Goal: Task Accomplishment & Management: Use online tool/utility

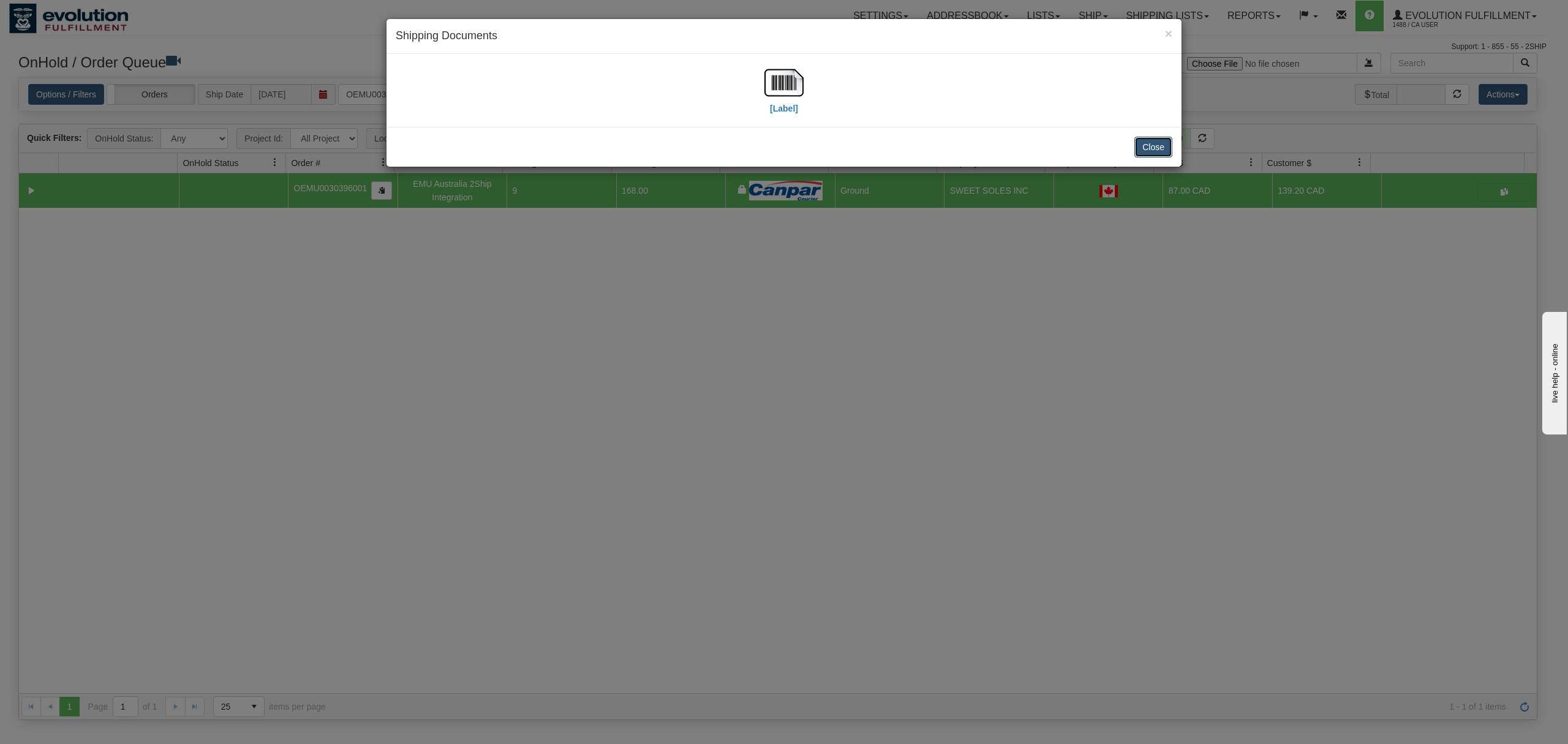
click at [1148, 149] on button "Close" at bounding box center [1153, 147] width 38 height 21
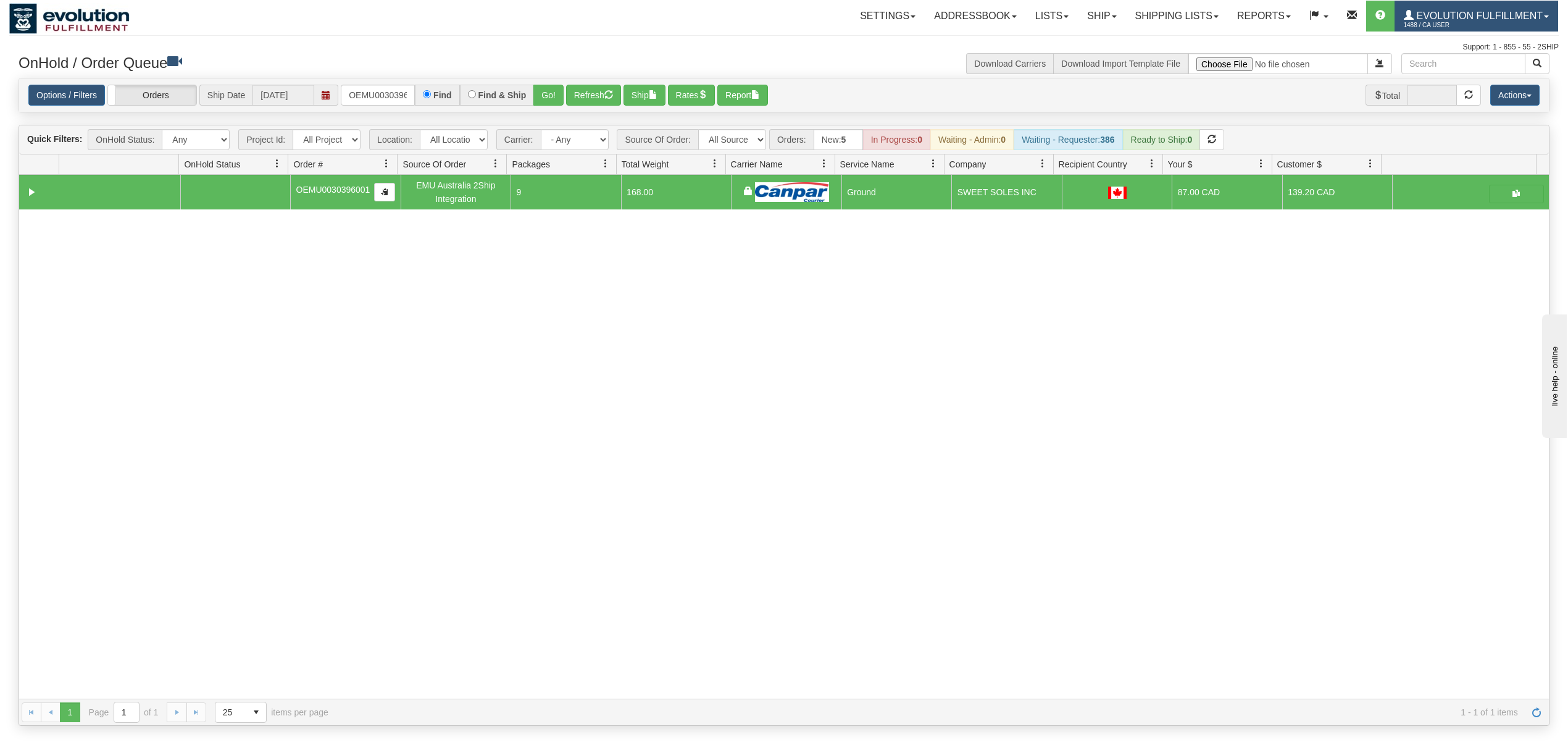
click at [1409, 28] on span "1488 / CA User" at bounding box center [1450, 25] width 93 height 12
click at [1472, 74] on span "LOG OUT" at bounding box center [1475, 74] width 39 height 10
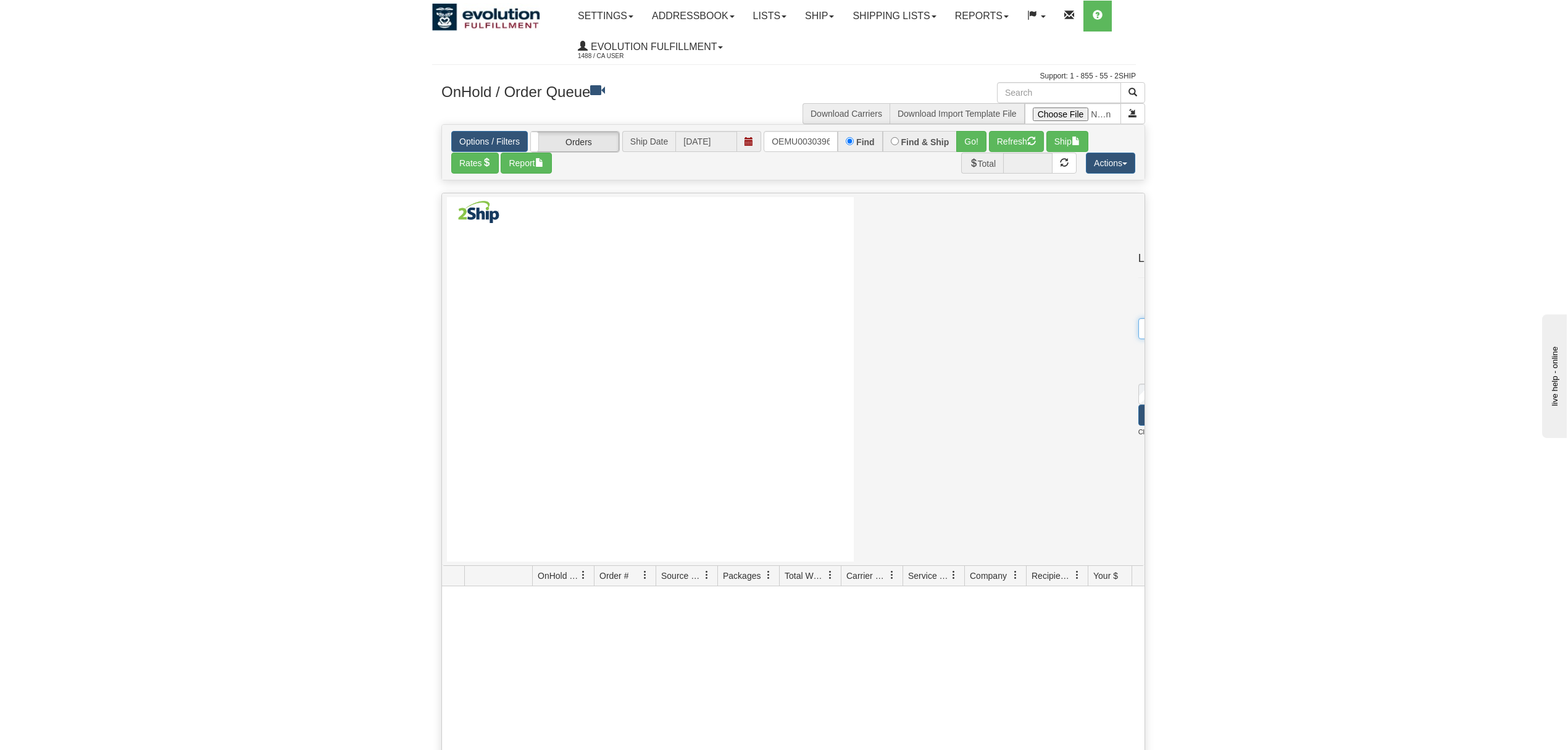
scroll to position [0, 118]
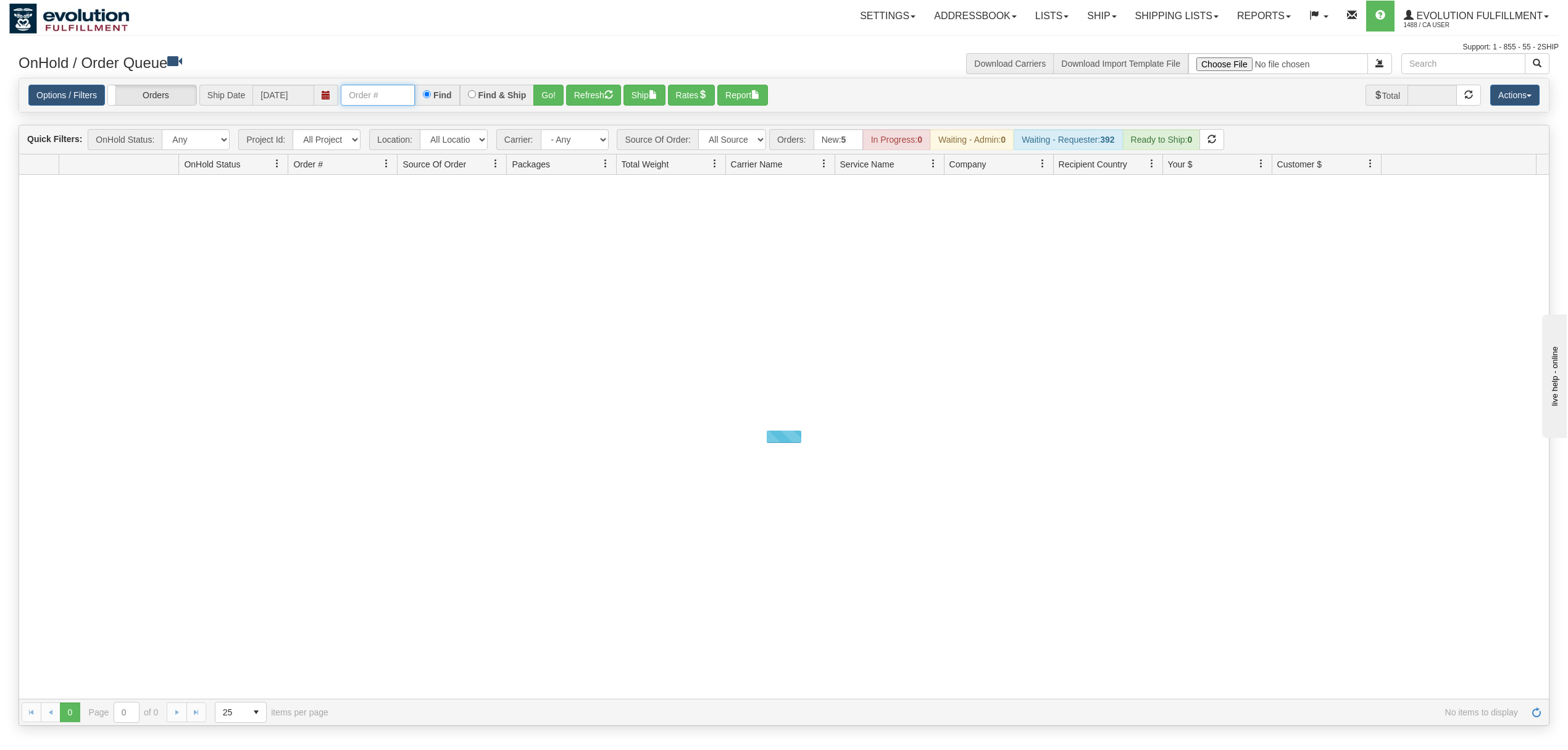
click at [374, 106] on input "text" at bounding box center [378, 95] width 74 height 21
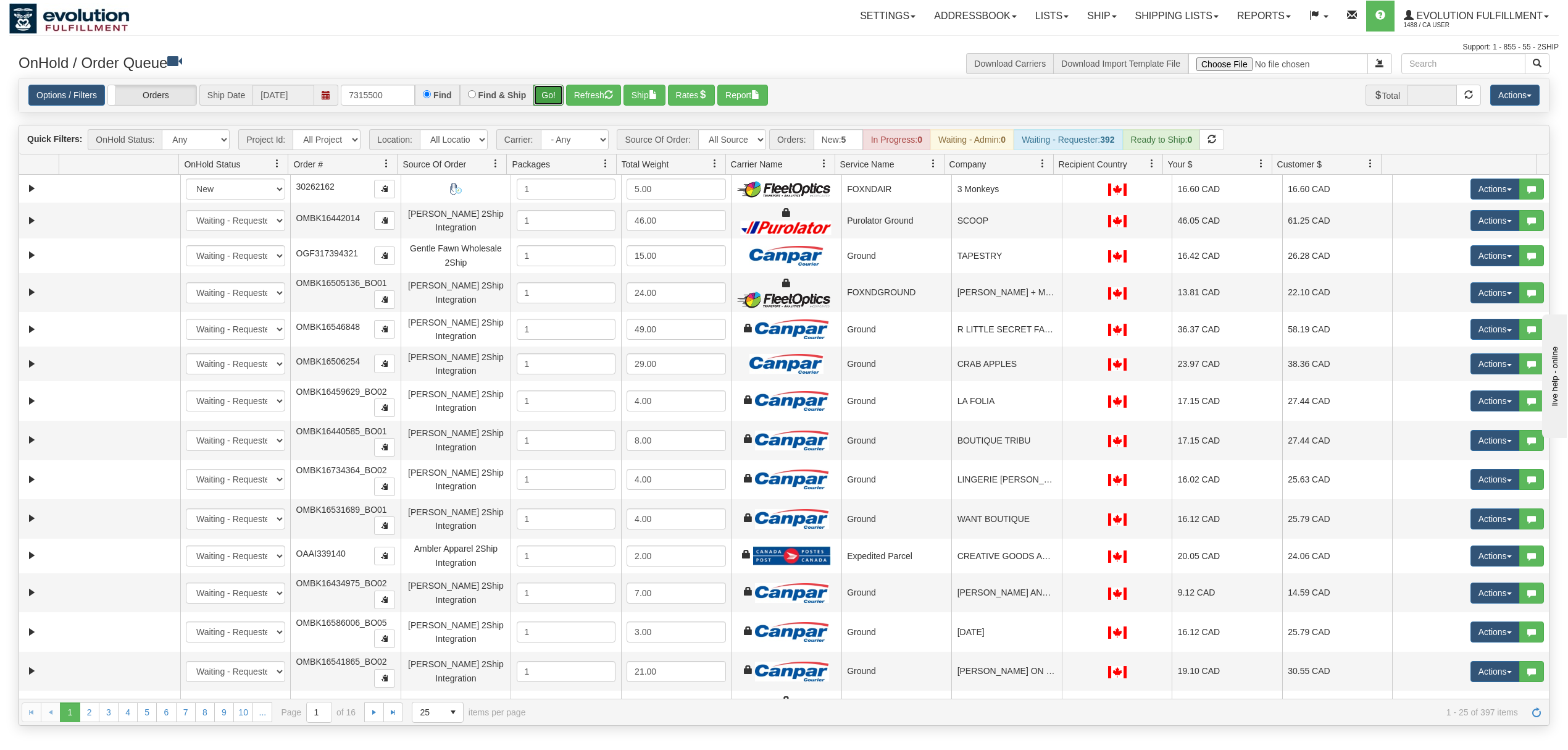
click at [561, 101] on button "Go!" at bounding box center [548, 95] width 30 height 21
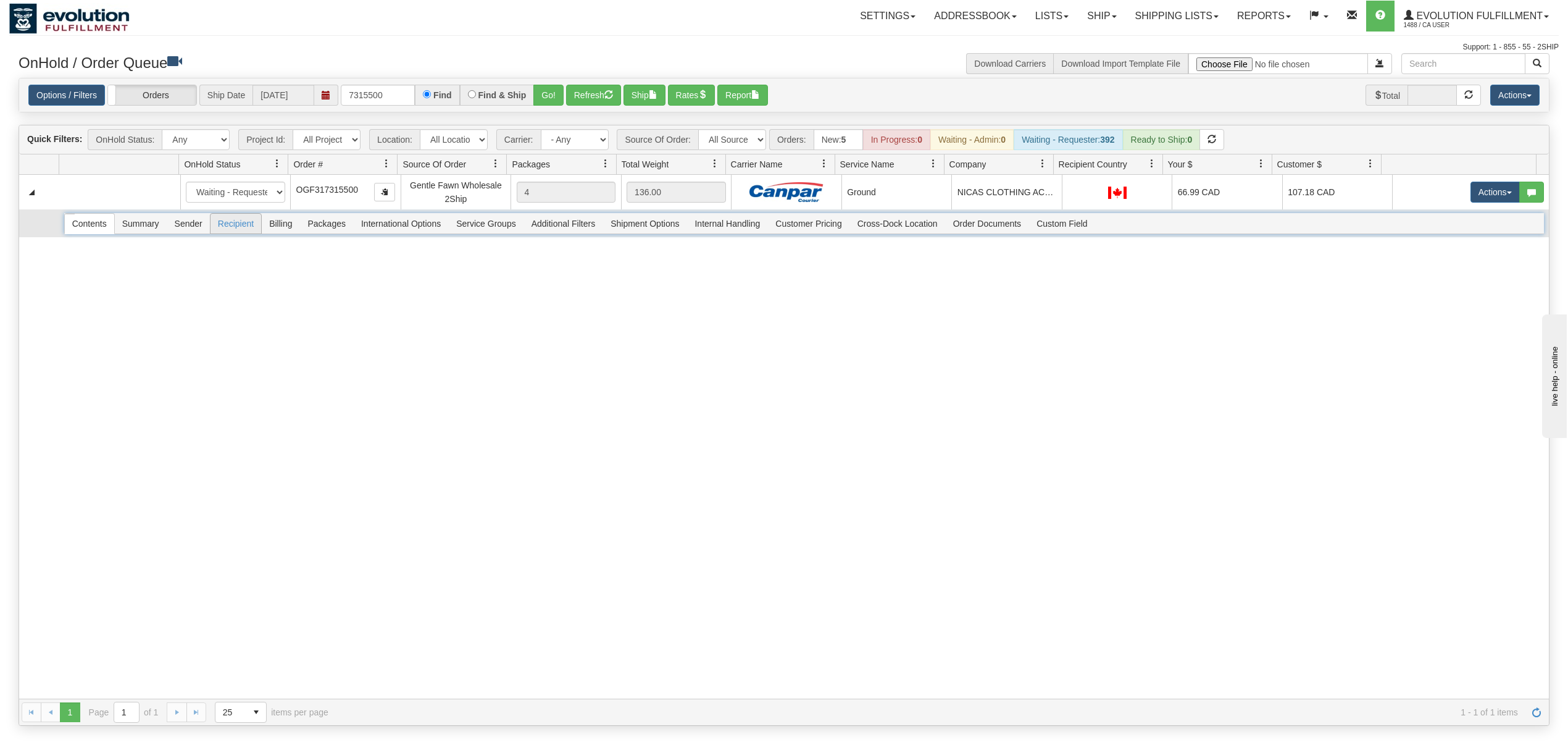
click at [246, 223] on span "Recipient" at bounding box center [236, 223] width 50 height 20
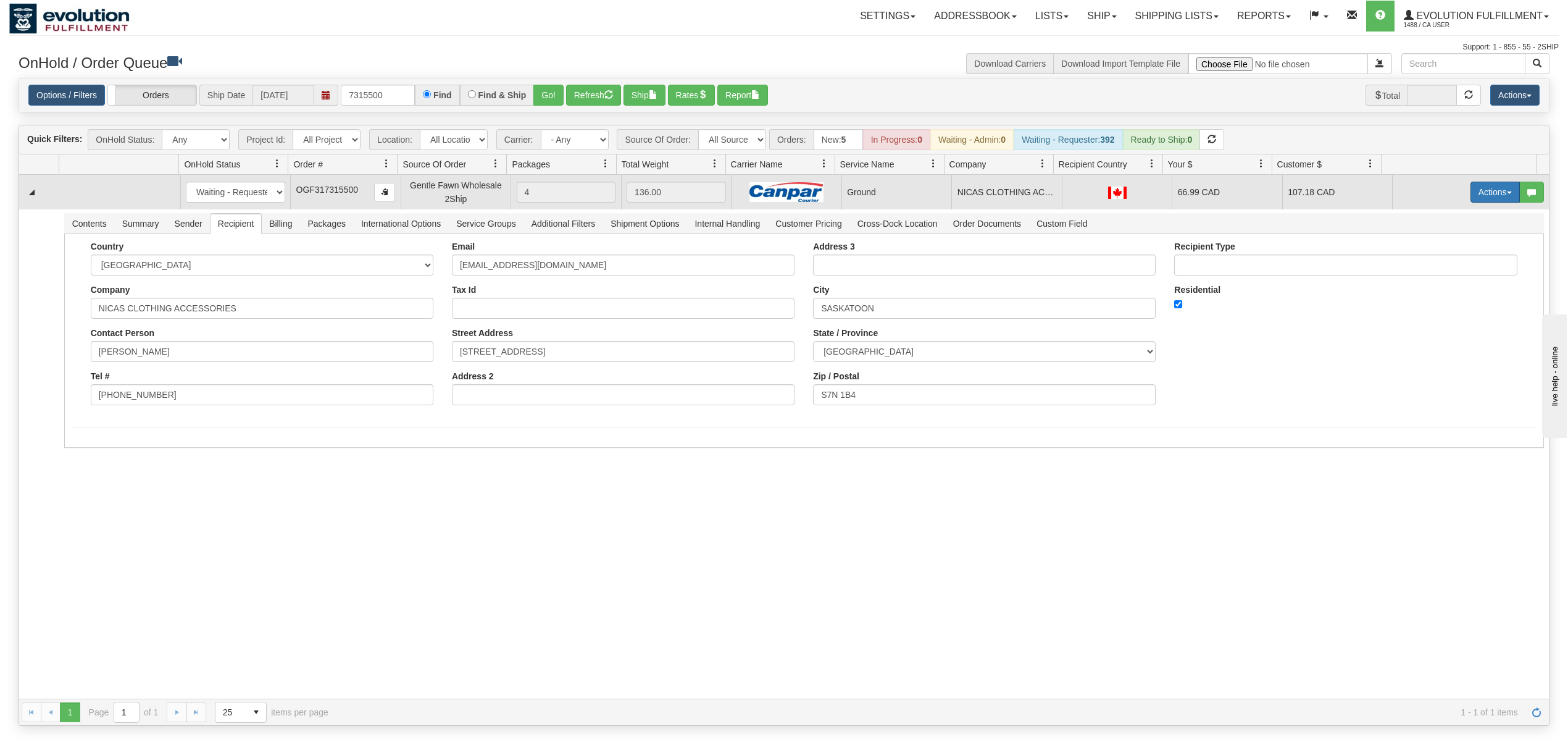
click at [1487, 186] on button "Actions" at bounding box center [1495, 192] width 49 height 21
click at [1446, 262] on link "Ship" at bounding box center [1470, 263] width 99 height 16
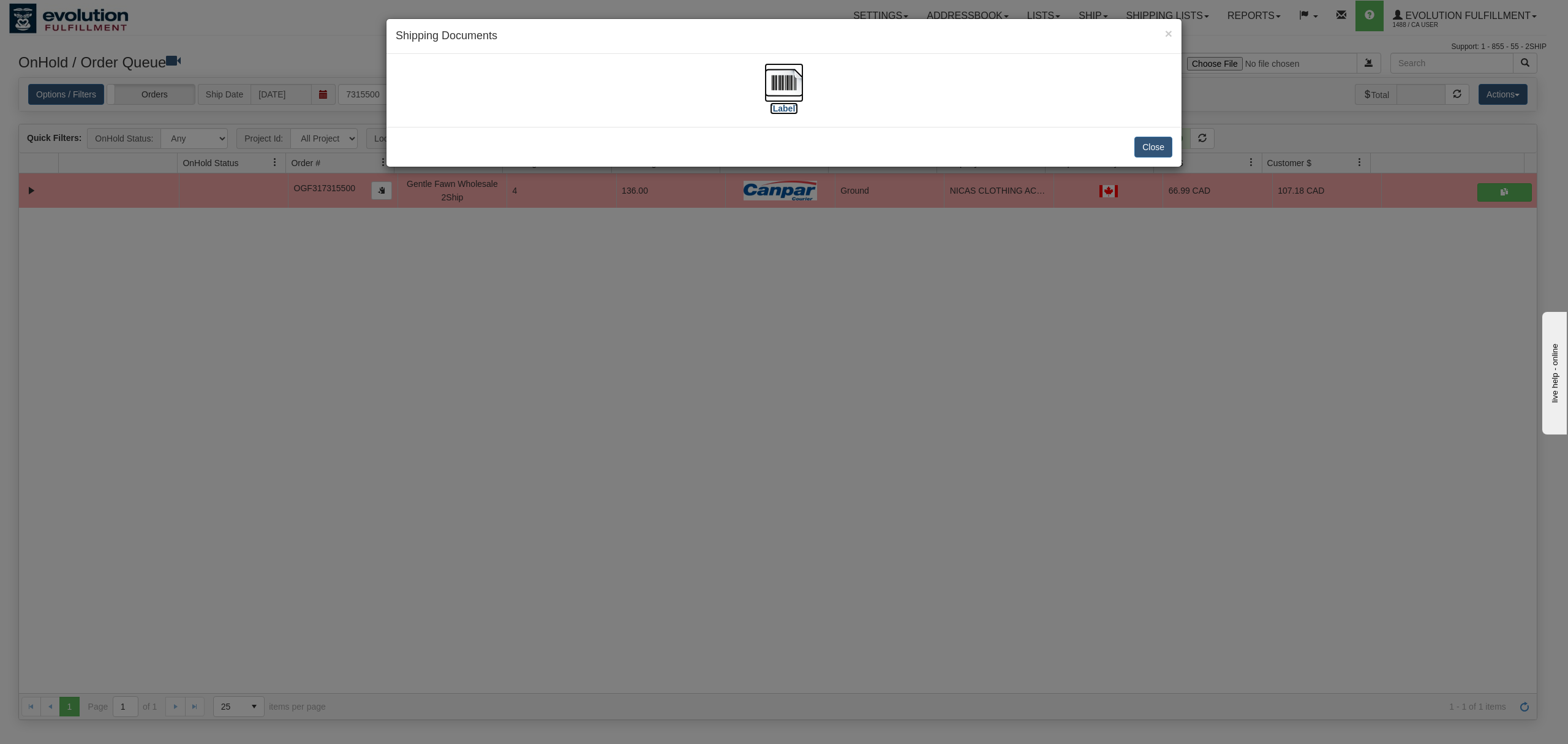
click at [782, 79] on img at bounding box center [784, 82] width 40 height 40
click at [1167, 153] on button "Close" at bounding box center [1153, 147] width 38 height 21
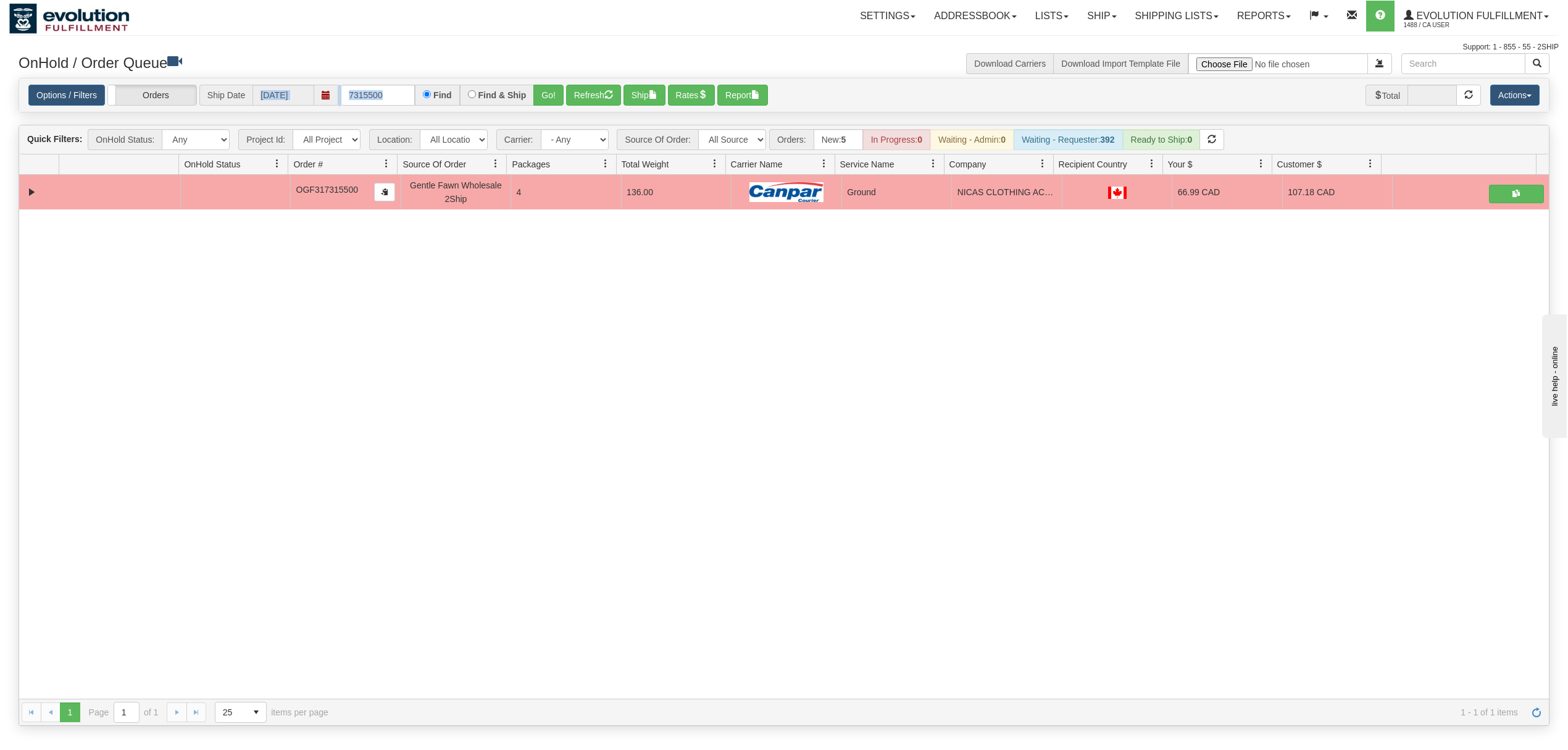
drag, startPoint x: 393, startPoint y: 96, endPoint x: 287, endPoint y: 105, distance: 106.4
click at [287, 105] on div "Options / Filters Group Shipments Orders Ship Date [DATE] 7315500 Find Find & S…" at bounding box center [784, 95] width 1512 height 22
click at [397, 102] on input "7315500" at bounding box center [378, 95] width 74 height 21
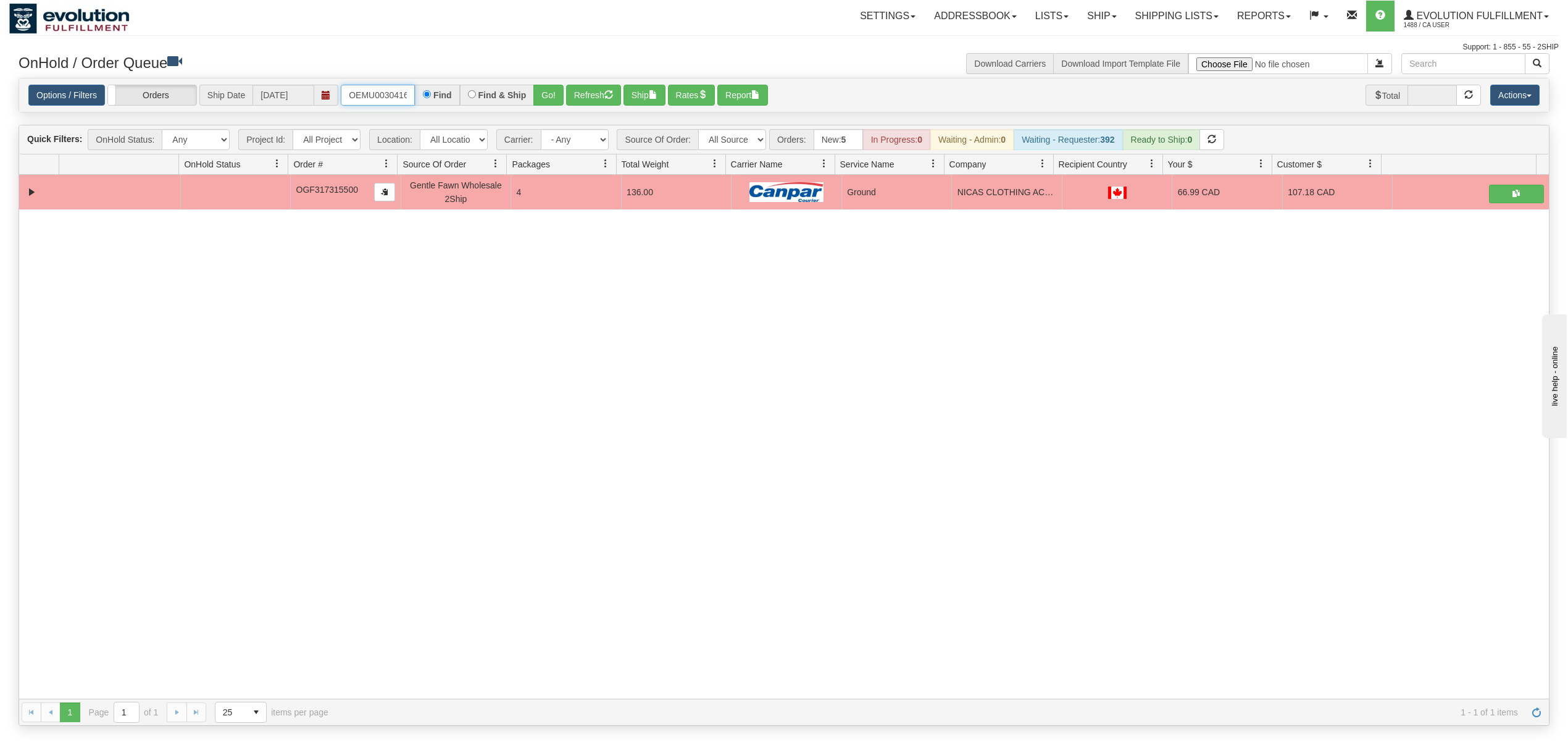
type input "OEMU0030416001"
click at [558, 95] on button "Go!" at bounding box center [548, 95] width 30 height 21
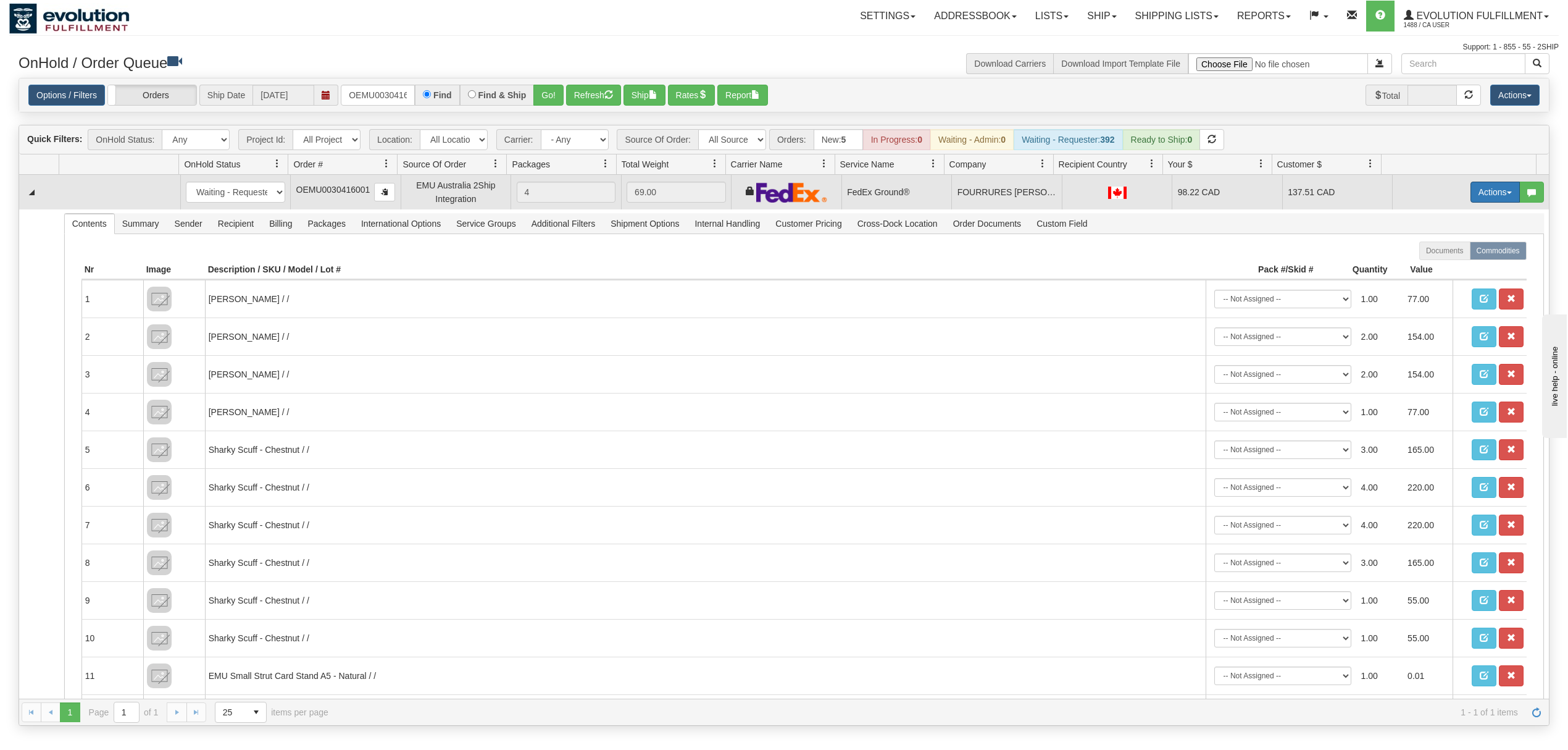
click at [1471, 195] on button "Actions" at bounding box center [1495, 192] width 49 height 21
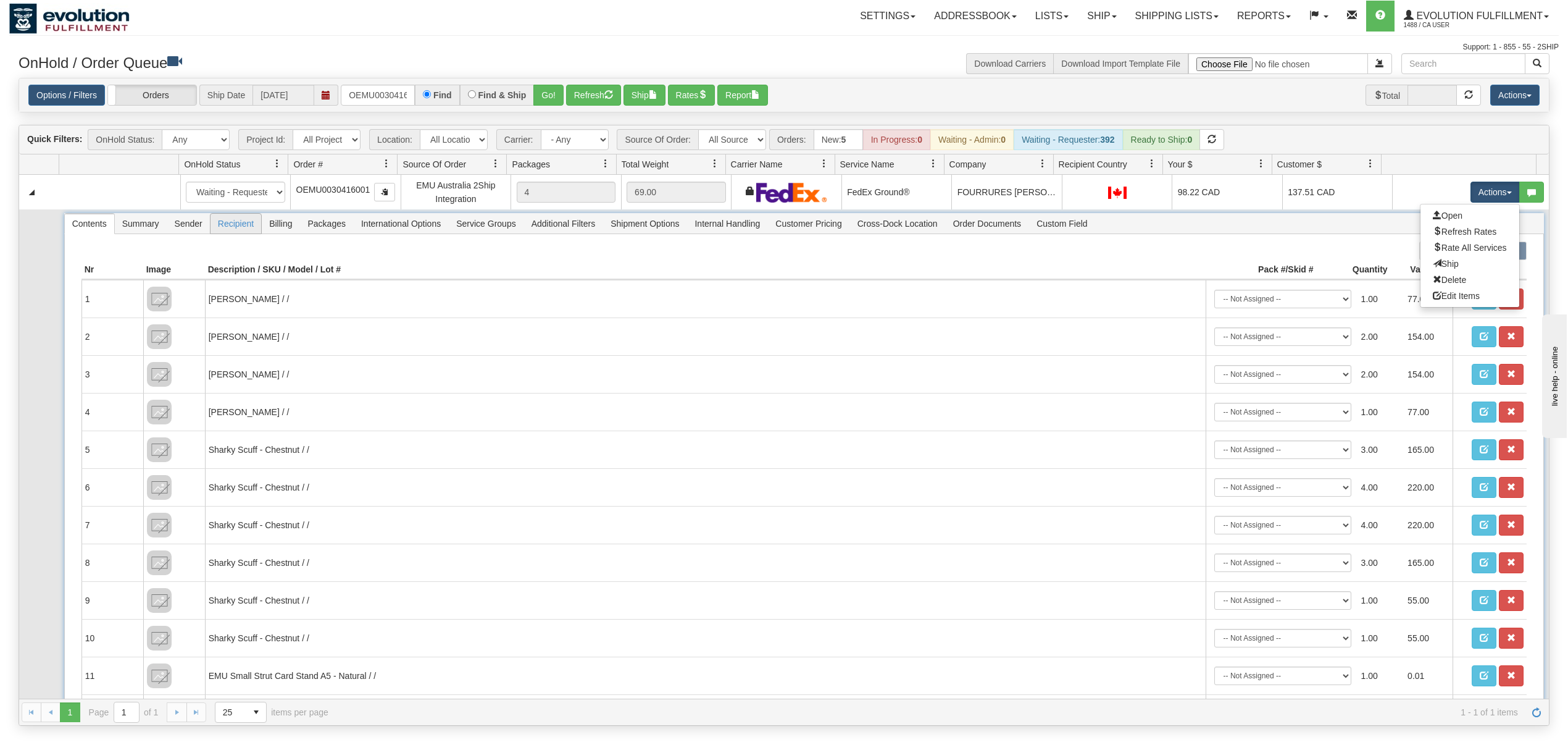
click at [238, 223] on span "Recipient" at bounding box center [236, 223] width 50 height 20
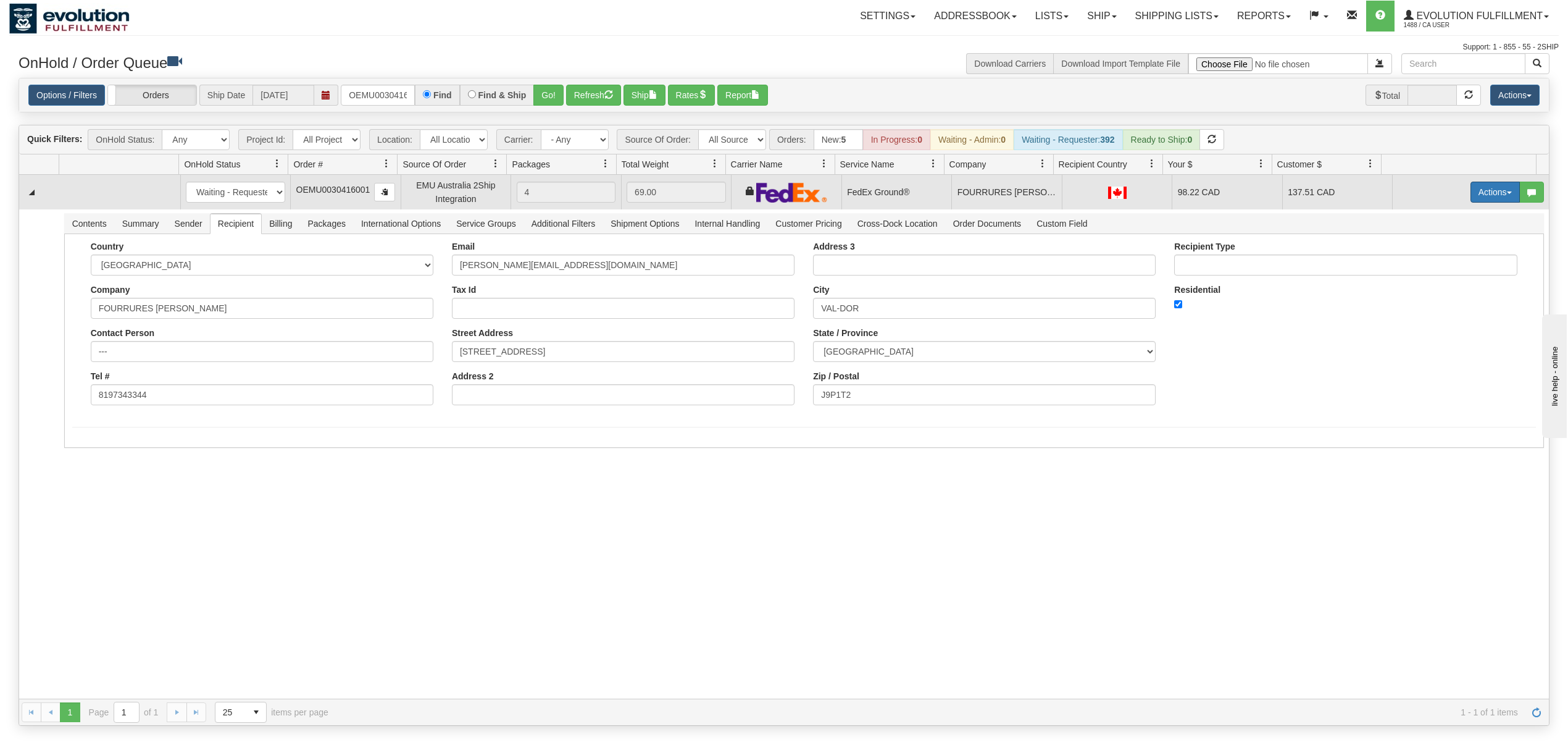
click at [1471, 193] on button "Actions" at bounding box center [1495, 192] width 49 height 21
click at [1459, 243] on link "Rate All Services" at bounding box center [1470, 248] width 99 height 16
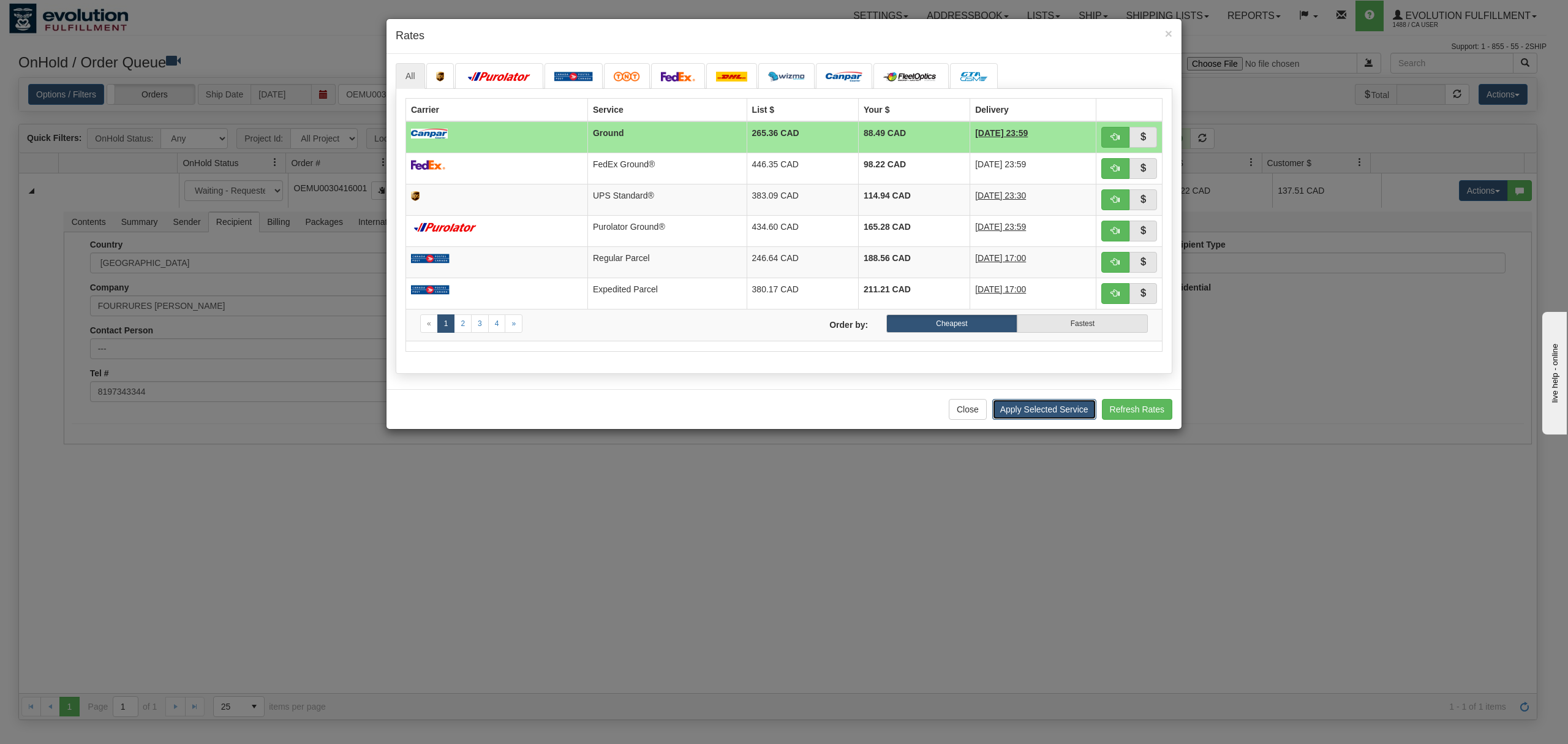
click at [1054, 419] on button "Apply Selected Service" at bounding box center [1043, 409] width 104 height 21
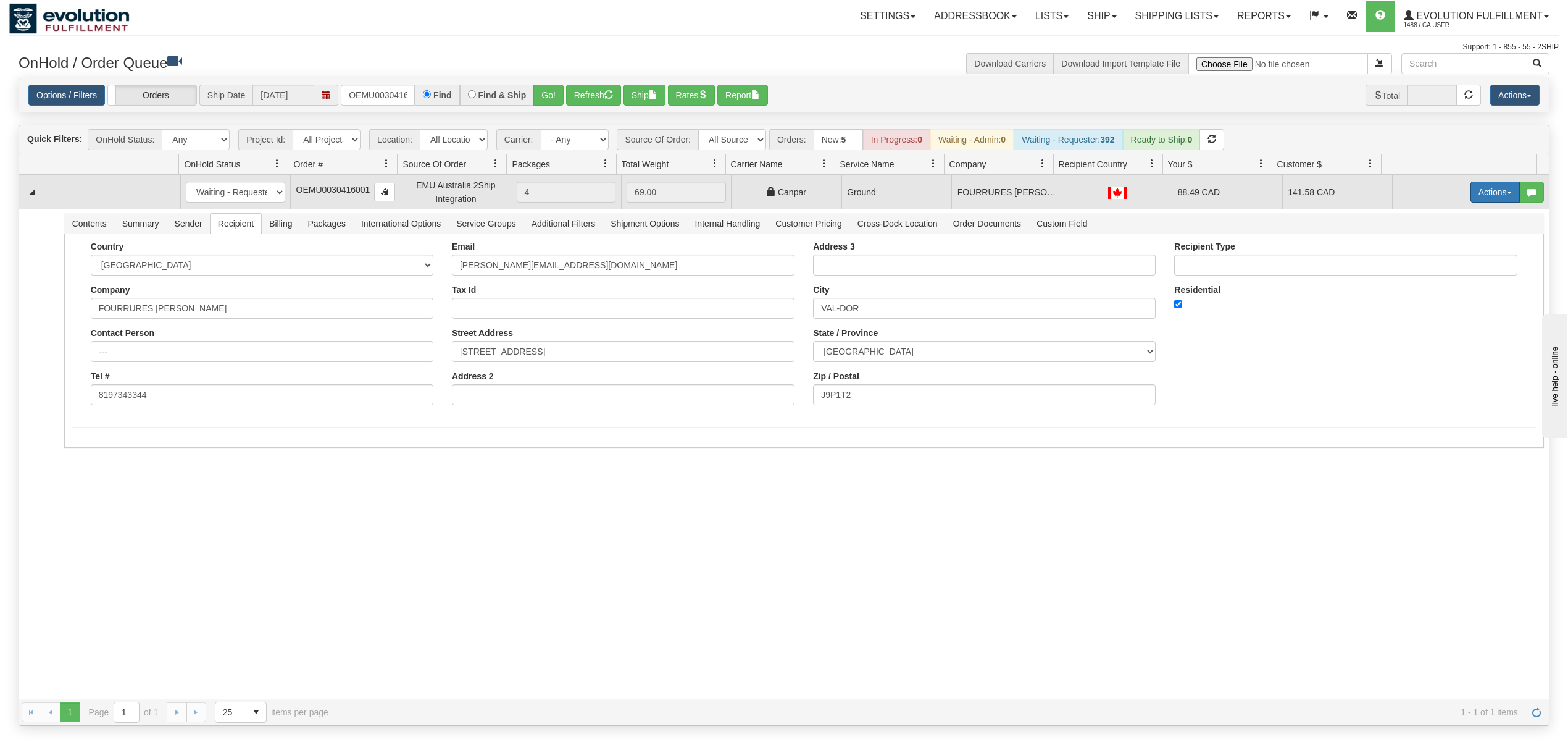
click at [1482, 195] on button "Actions" at bounding box center [1495, 192] width 49 height 21
click at [1433, 266] on span at bounding box center [1437, 263] width 9 height 9
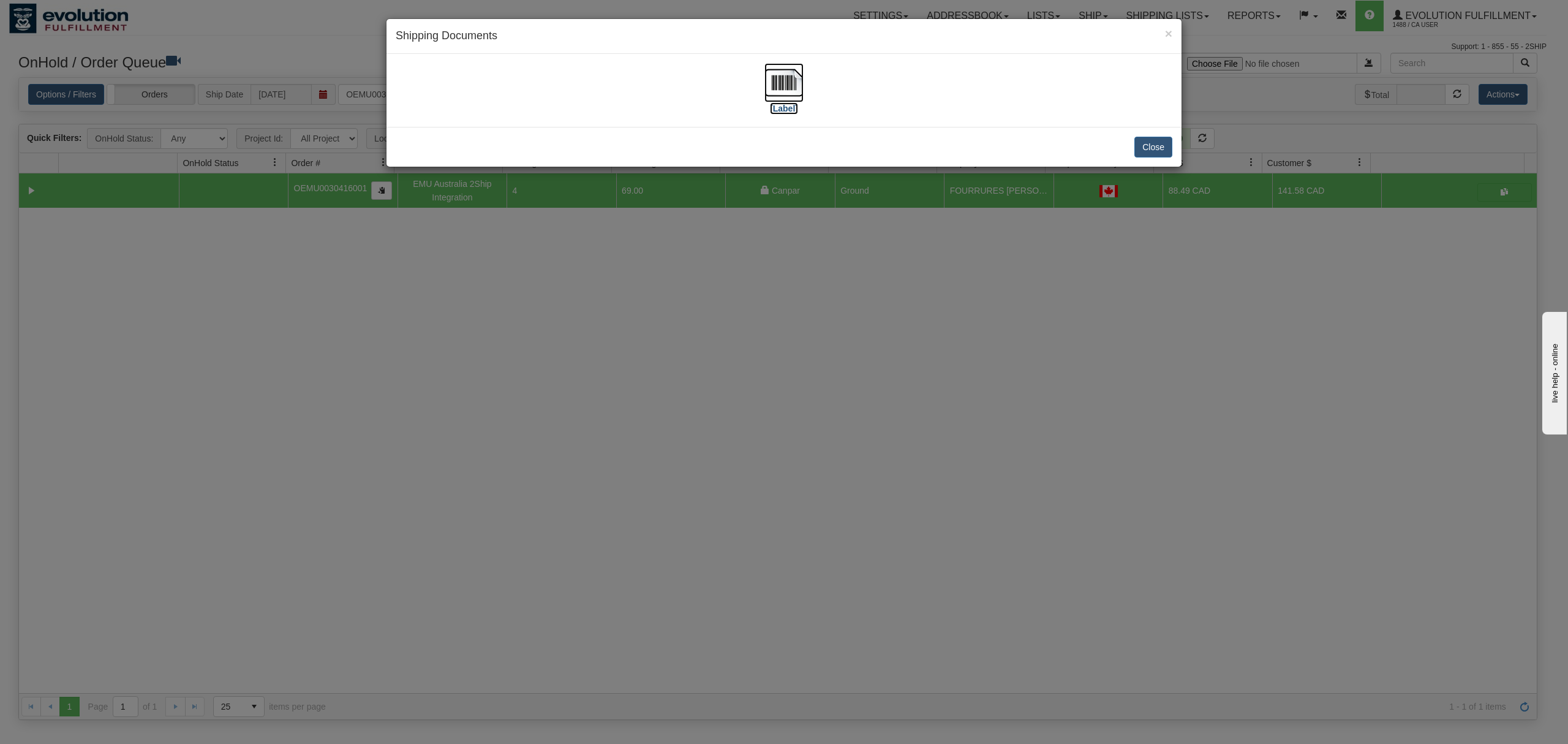
click at [793, 71] on img at bounding box center [784, 82] width 40 height 40
click at [1170, 144] on button "Close" at bounding box center [1153, 147] width 38 height 21
